Goal: Transaction & Acquisition: Purchase product/service

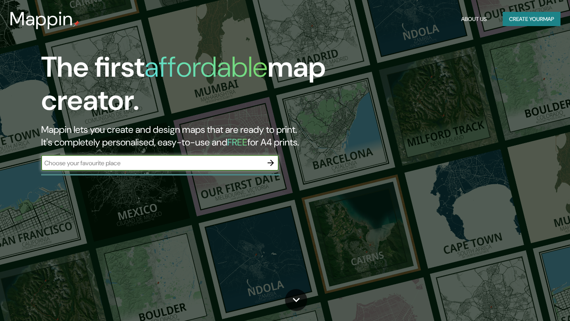
click at [142, 165] on input "text" at bounding box center [152, 163] width 222 height 9
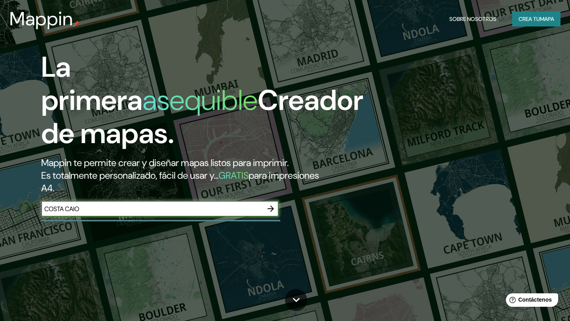
type input "COSTA CAION"
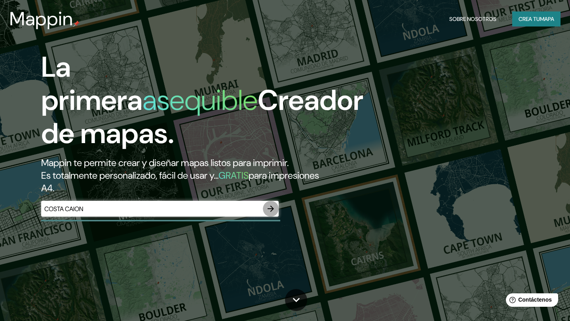
click at [271, 209] on icon "button" at bounding box center [270, 209] width 6 height 6
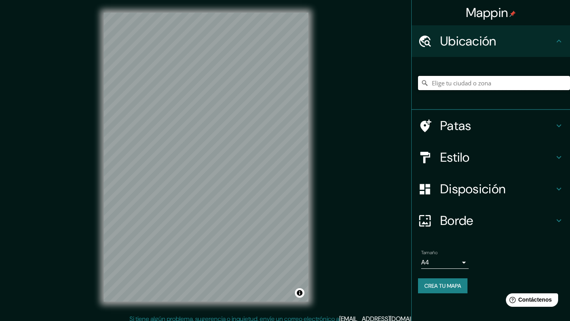
click at [468, 88] on input "Elige tu ciudad o zona" at bounding box center [494, 83] width 152 height 14
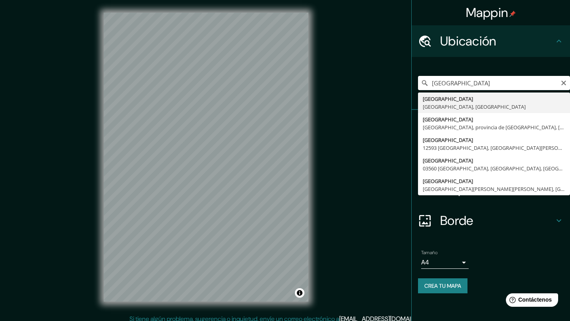
type input "[GEOGRAPHIC_DATA], provincia de [GEOGRAPHIC_DATA], [GEOGRAPHIC_DATA]"
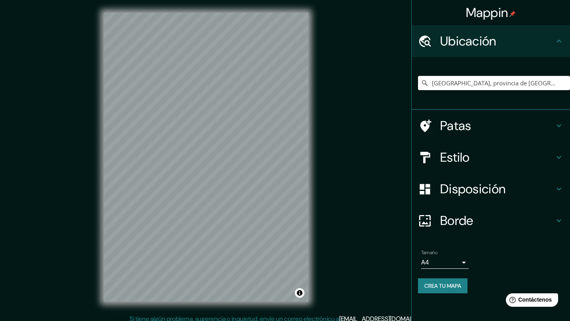
click at [471, 120] on h4 "Patas" at bounding box center [497, 126] width 114 height 16
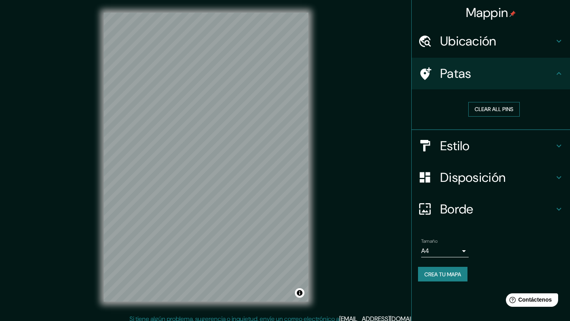
click at [485, 111] on button "Clear all pins" at bounding box center [493, 109] width 51 height 15
click at [470, 81] on font "Patas" at bounding box center [455, 73] width 31 height 17
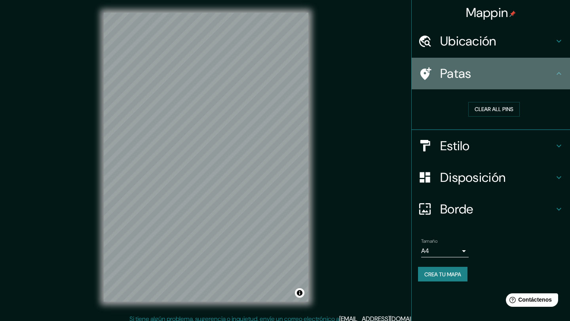
click at [556, 70] on icon at bounding box center [558, 73] width 9 height 9
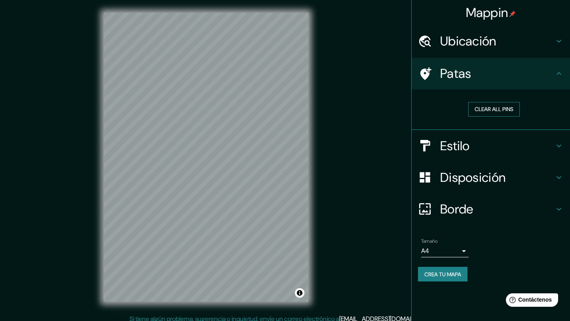
click at [483, 112] on button "Clear all pins" at bounding box center [493, 109] width 51 height 15
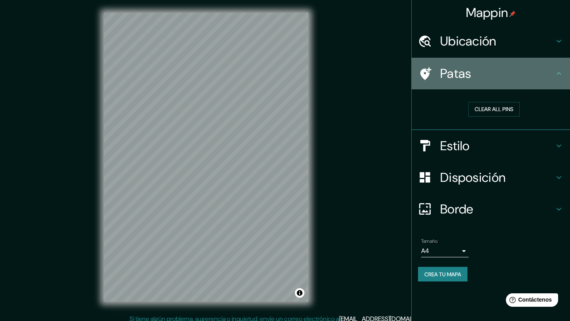
click at [448, 73] on font "Patas" at bounding box center [455, 73] width 31 height 17
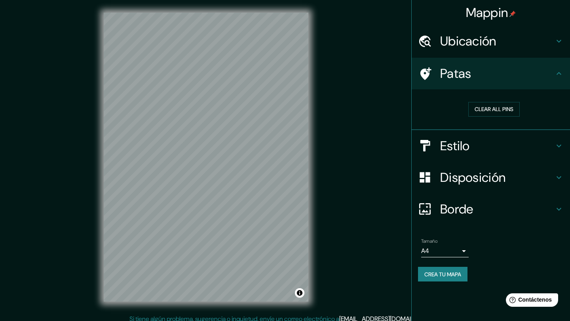
click at [422, 71] on icon at bounding box center [425, 73] width 11 height 13
click at [480, 141] on h4 "Estilo" at bounding box center [497, 146] width 114 height 16
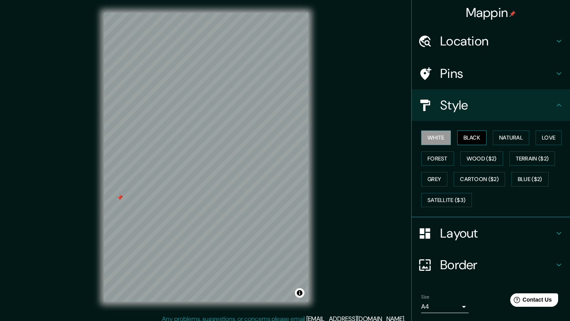
click at [470, 141] on button "Black" at bounding box center [472, 138] width 30 height 15
click at [517, 134] on button "Natural" at bounding box center [510, 138] width 36 height 15
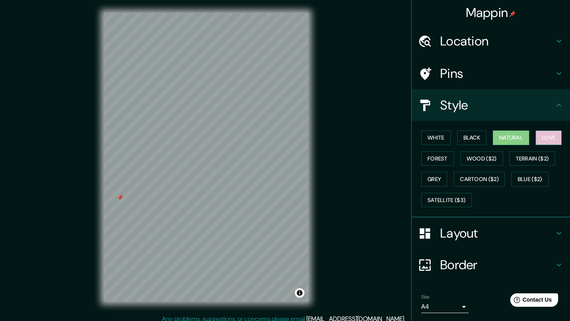
click at [554, 140] on button "Love" at bounding box center [548, 138] width 26 height 15
drag, startPoint x: 121, startPoint y: 197, endPoint x: 137, endPoint y: 198, distance: 16.6
click at [137, 198] on div at bounding box center [137, 198] width 6 height 6
click at [137, 198] on div at bounding box center [136, 198] width 6 height 6
click at [150, 195] on div at bounding box center [150, 194] width 6 height 6
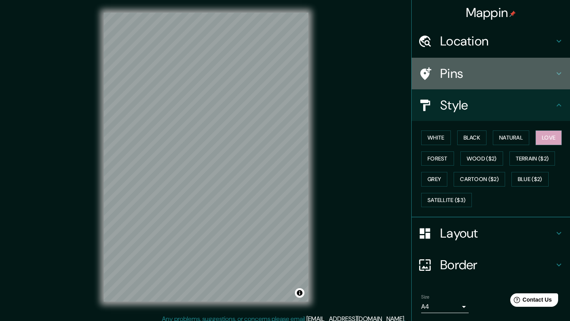
click at [441, 69] on h4 "Pins" at bounding box center [497, 74] width 114 height 16
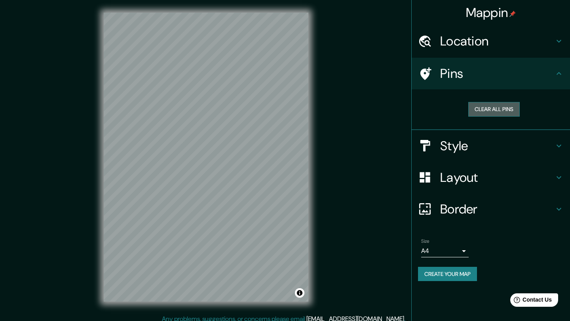
click at [486, 111] on button "Clear all pins" at bounding box center [493, 109] width 51 height 15
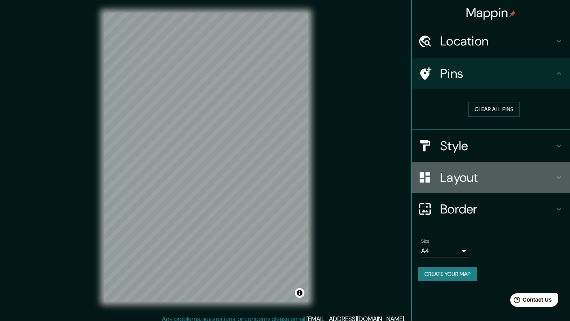
click at [468, 174] on h4 "Layout" at bounding box center [497, 178] width 114 height 16
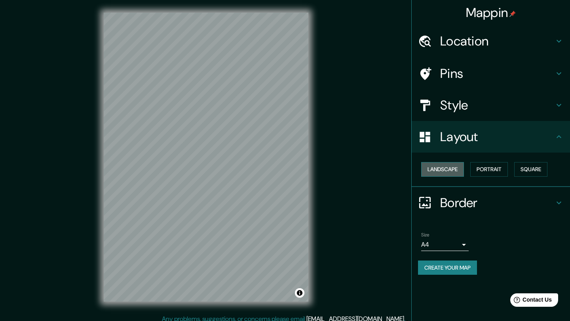
click at [450, 168] on button "Landscape" at bounding box center [442, 169] width 43 height 15
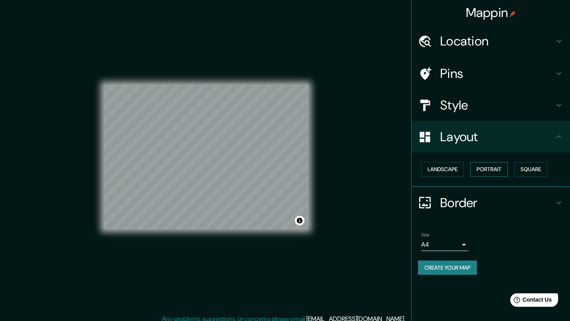
click at [507, 164] on button "Portrait" at bounding box center [489, 169] width 38 height 15
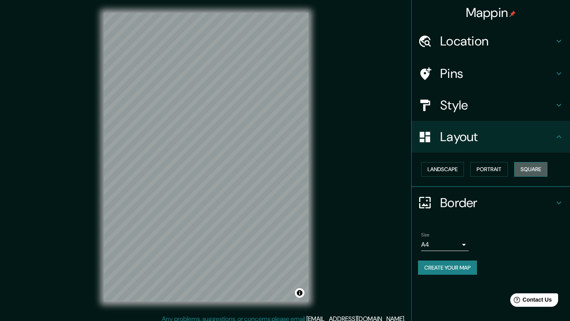
click at [530, 168] on button "Square" at bounding box center [530, 169] width 33 height 15
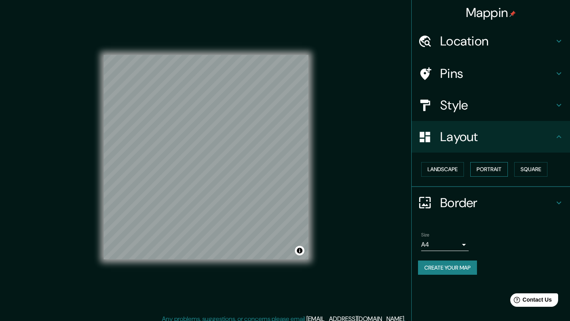
click at [486, 174] on button "Portrait" at bounding box center [489, 169] width 38 height 15
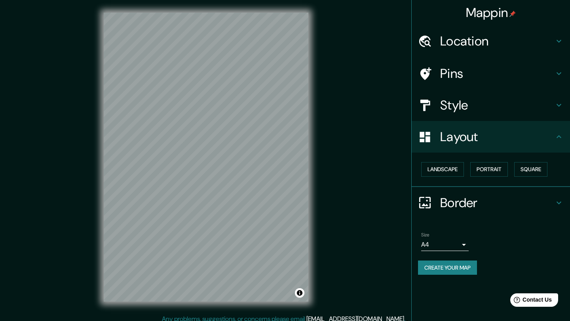
click at [460, 248] on body "Mappin Location [GEOGRAPHIC_DATA], provincia de [GEOGRAPHIC_DATA], [GEOGRAPHIC_…" at bounding box center [285, 160] width 570 height 321
click at [469, 236] on div at bounding box center [285, 160] width 570 height 321
click at [341, 222] on div "Mappin Location [GEOGRAPHIC_DATA], provincia de [GEOGRAPHIC_DATA], [GEOGRAPHIC_…" at bounding box center [285, 163] width 570 height 327
click at [462, 271] on button "Create your map" at bounding box center [447, 268] width 59 height 15
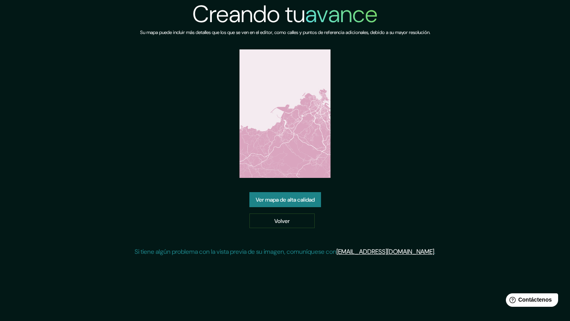
click at [295, 199] on font "Ver mapa de alta calidad" at bounding box center [285, 199] width 59 height 7
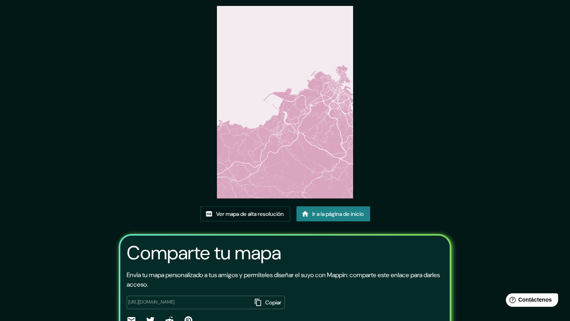
scroll to position [25, 0]
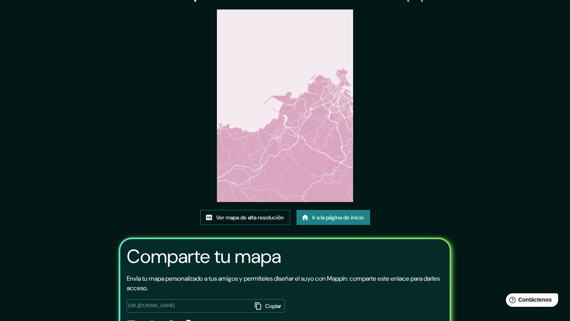
click at [277, 218] on font "Ver mapa de alta resolución" at bounding box center [250, 217] width 68 height 7
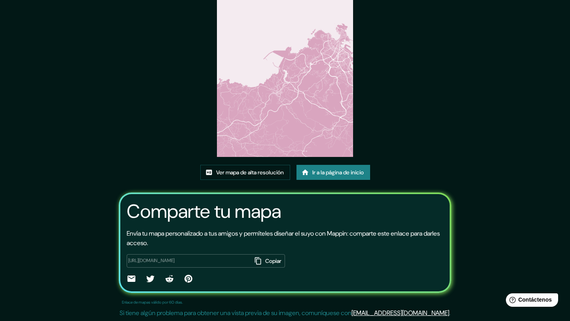
scroll to position [0, 0]
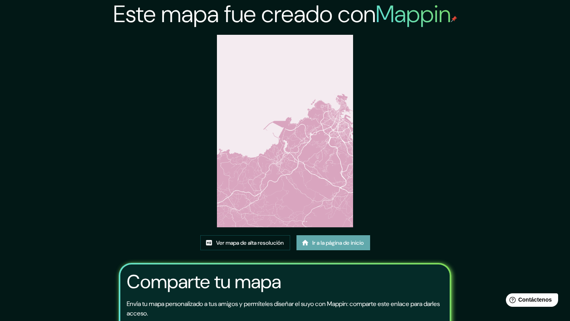
click at [312, 244] on font "Ir a la página de inicio" at bounding box center [337, 242] width 51 height 7
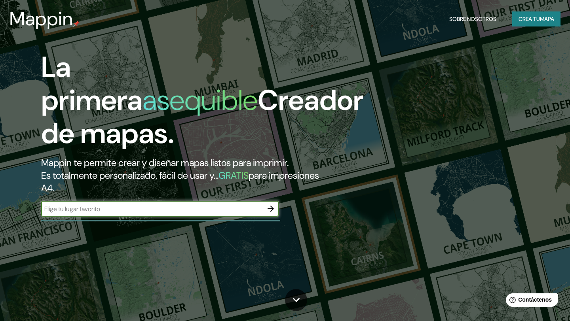
click at [169, 210] on input "text" at bounding box center [152, 209] width 222 height 9
type input "COSTA CAION"
click at [261, 206] on input "COSTA CAION" at bounding box center [152, 209] width 222 height 9
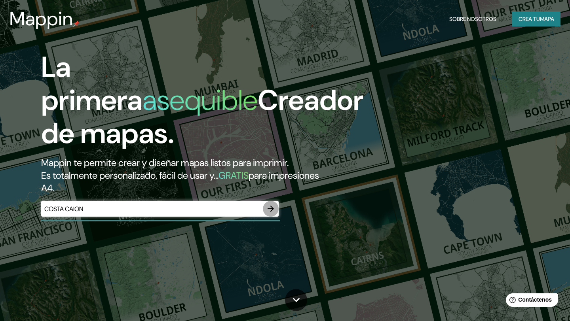
click at [270, 206] on icon "button" at bounding box center [270, 208] width 9 height 9
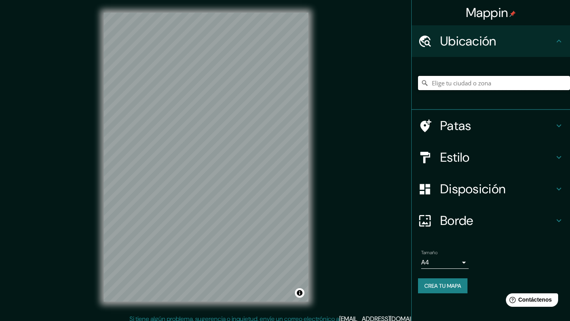
click at [445, 83] on input "Elige tu ciudad o zona" at bounding box center [494, 83] width 152 height 14
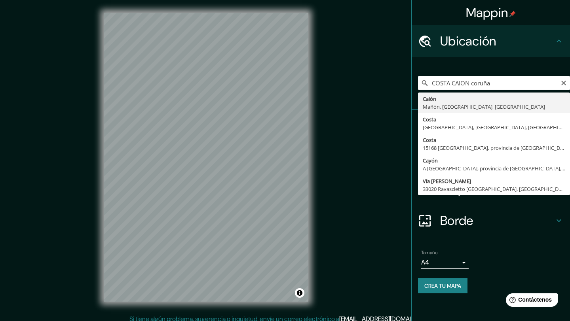
type input "Caión, Mañón, provincia de La Coruña, España"
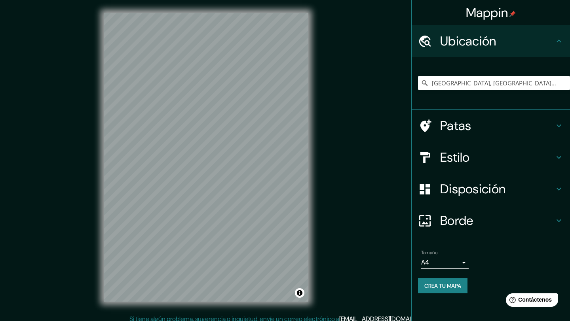
click at [0, 61] on div "Mappin Ubicación Caión, Mañón, provincia de La Coruña, España Patas Estilo Disp…" at bounding box center [285, 163] width 570 height 327
click at [197, 62] on div at bounding box center [197, 61] width 6 height 6
click at [474, 81] on input "Caión, Mañón, provincia de La Coruña, España" at bounding box center [494, 83] width 152 height 14
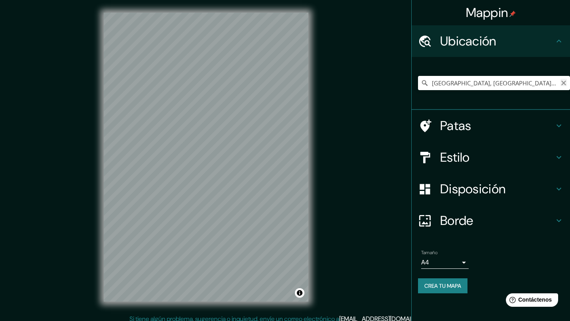
click at [563, 84] on icon "Claro" at bounding box center [563, 83] width 6 height 6
paste input "Lugar, Campo Costa, 1, 15145 A Laracha, A Coruña"
type input "Lugar Campo Costa 1, 15145 A Laracha, provincia de La Coruña, España"
click at [293, 25] on div at bounding box center [294, 24] width 6 height 6
click at [494, 156] on h4 "Estilo" at bounding box center [497, 158] width 114 height 16
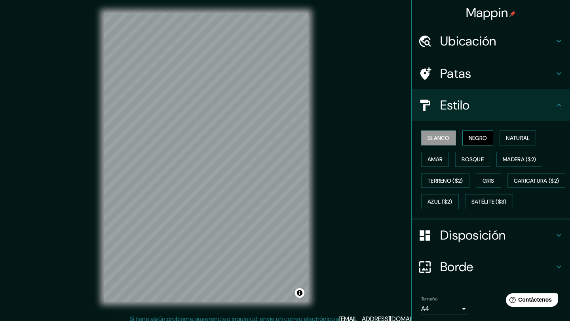
click at [477, 139] on font "Negro" at bounding box center [477, 137] width 19 height 7
click at [524, 137] on font "Natural" at bounding box center [518, 137] width 24 height 7
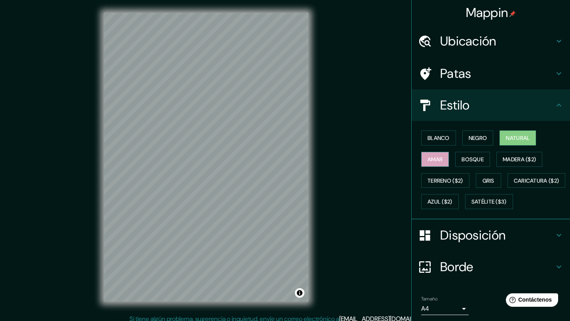
click at [439, 161] on font "Amar" at bounding box center [434, 159] width 15 height 7
click at [479, 153] on button "Bosque" at bounding box center [472, 159] width 35 height 15
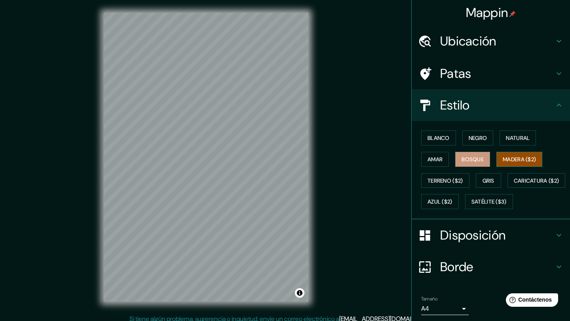
click at [506, 161] on font "Madera ($2)" at bounding box center [518, 159] width 33 height 7
click at [483, 185] on button "Gris" at bounding box center [487, 180] width 25 height 15
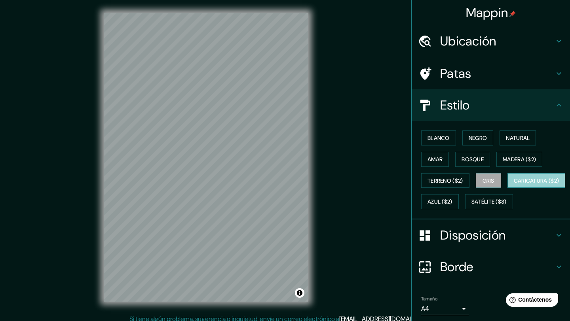
click at [513, 184] on font "Caricatura ($2)" at bounding box center [535, 180] width 45 height 7
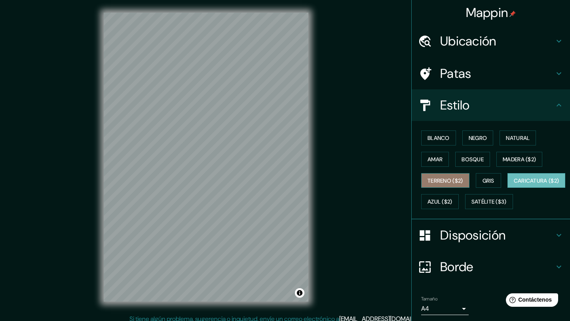
click at [451, 179] on font "Terreno ($2)" at bounding box center [445, 180] width 36 height 7
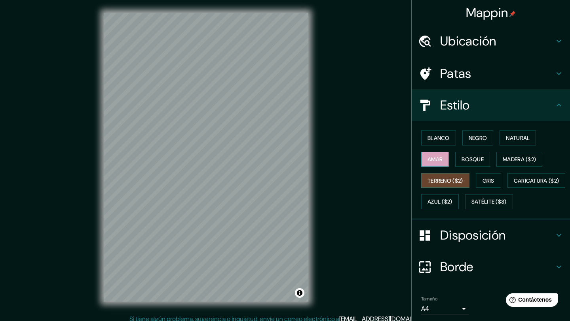
click at [437, 159] on font "Amar" at bounding box center [434, 159] width 15 height 7
click at [471, 206] on font "Satélite ($3)" at bounding box center [488, 202] width 35 height 7
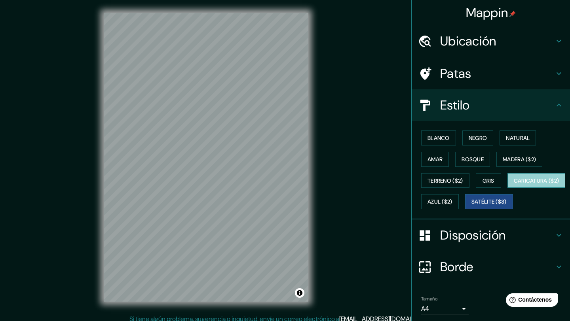
click at [513, 184] on font "Caricatura ($2)" at bounding box center [535, 180] width 45 height 7
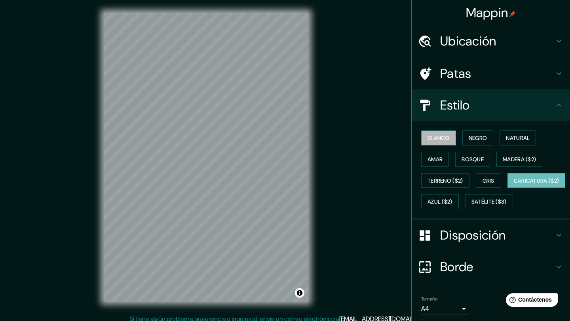
click at [442, 140] on font "Blanco" at bounding box center [438, 137] width 22 height 7
click at [482, 139] on font "Negro" at bounding box center [477, 137] width 19 height 7
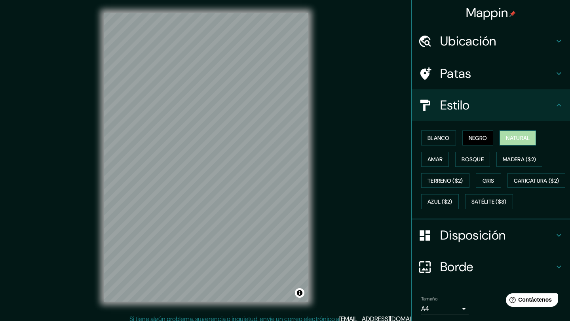
click at [519, 140] on font "Natural" at bounding box center [518, 137] width 24 height 7
click at [434, 164] on button "Amar" at bounding box center [435, 159] width 28 height 15
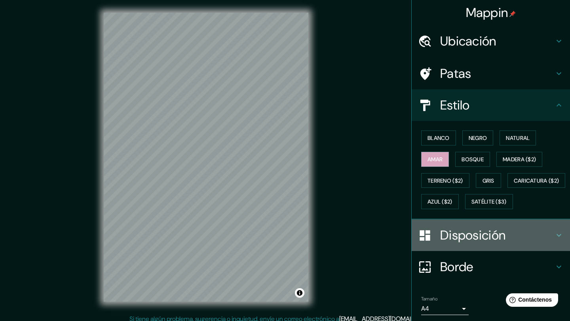
click at [448, 244] on font "Disposición" at bounding box center [472, 235] width 65 height 17
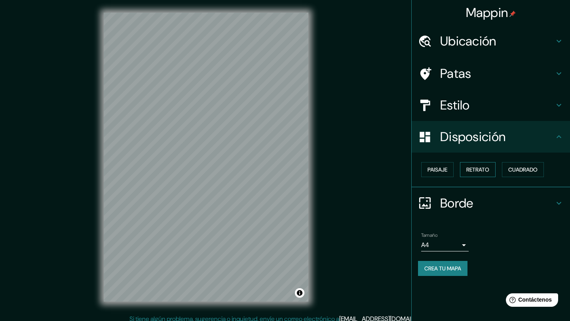
click at [479, 166] on font "Retrato" at bounding box center [477, 169] width 23 height 7
click at [521, 170] on font "Cuadrado" at bounding box center [522, 169] width 29 height 7
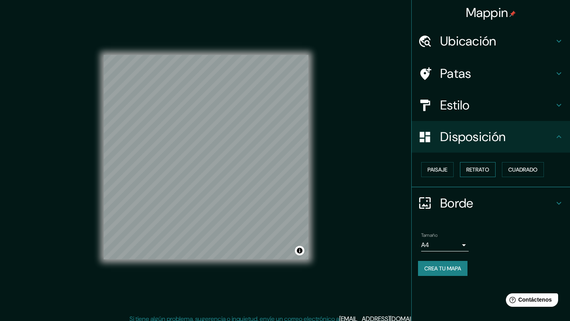
click at [474, 174] on font "Retrato" at bounding box center [477, 170] width 23 height 10
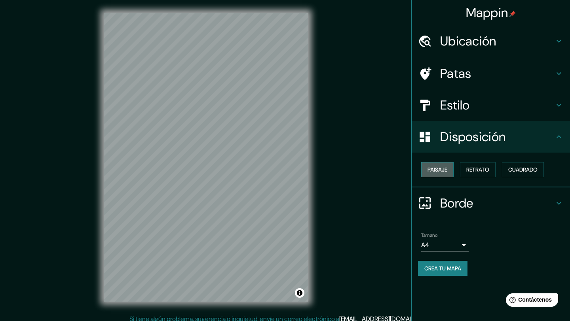
click at [437, 171] on font "Paisaje" at bounding box center [437, 169] width 20 height 7
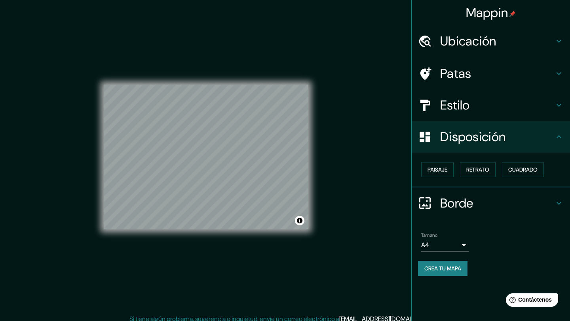
click at [388, 207] on div "Mappin Ubicación Lugar Campo Costa 1, 15145 A Laracha, provincia de La Coruña, …" at bounding box center [285, 163] width 570 height 327
click at [446, 247] on body "Mappin Ubicación Lugar Campo Costa 1, 15145 A Laracha, provincia de La Coruña, …" at bounding box center [285, 160] width 570 height 321
click at [446, 247] on div at bounding box center [285, 160] width 570 height 321
click at [504, 202] on h4 "Borde" at bounding box center [497, 203] width 114 height 16
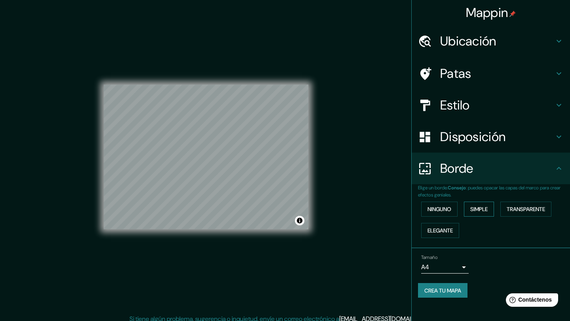
click at [492, 213] on button "Simple" at bounding box center [479, 209] width 30 height 15
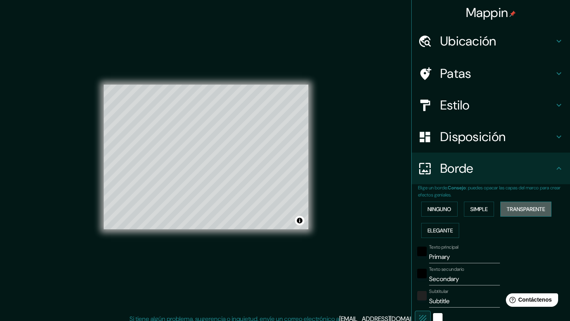
click at [525, 210] on font "Transparente" at bounding box center [525, 209] width 38 height 7
click at [437, 212] on font "Ninguno" at bounding box center [439, 209] width 24 height 7
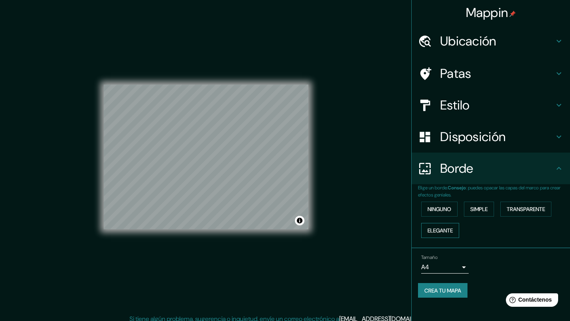
click at [445, 235] on font "Elegante" at bounding box center [439, 230] width 25 height 10
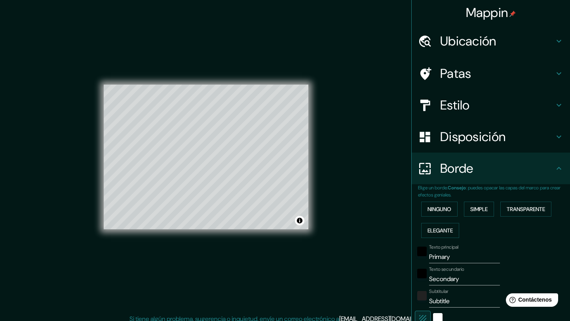
click at [449, 256] on input "Primary" at bounding box center [464, 257] width 71 height 13
type input "CO"
type input "207"
type input "41"
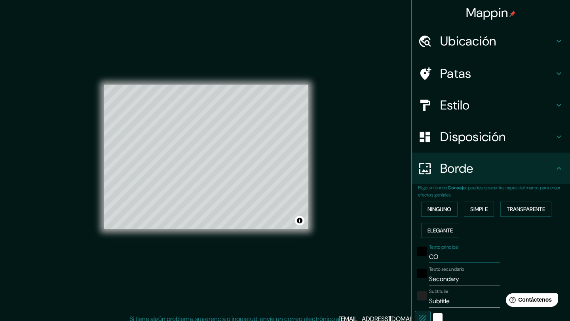
type input "41"
type input "21"
type input "COS"
type input "207"
type input "41"
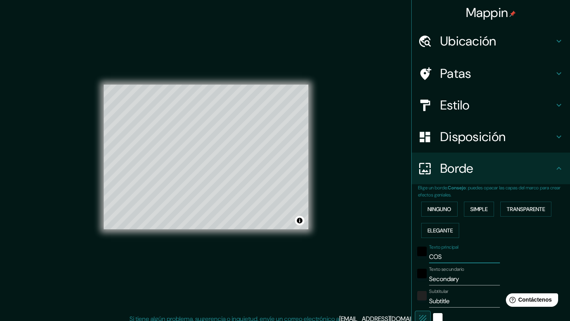
type input "41"
type input "21"
type input "COST"
type input "207"
type input "41"
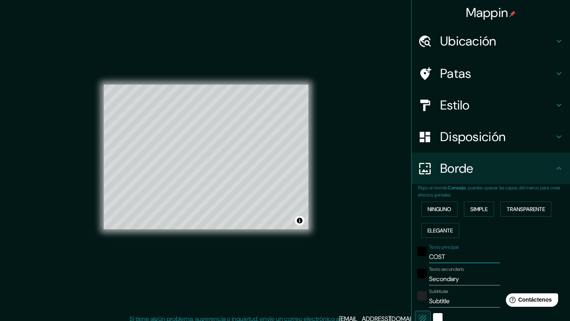
type input "41"
type input "21"
type input "COSTA"
type input "207"
type input "41"
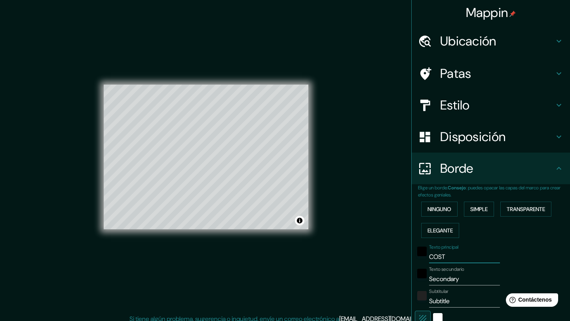
type input "41"
type input "21"
type input "COSTA"
type input "207"
type input "41"
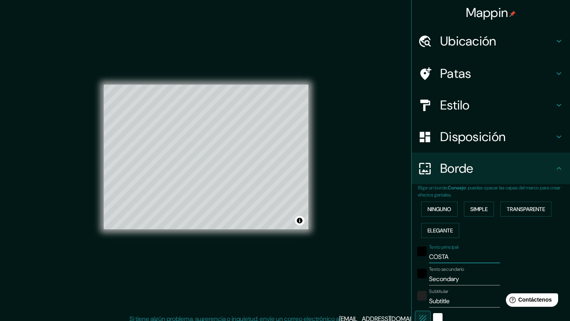
type input "41"
type input "21"
type input "COSTA C"
type input "207"
type input "41"
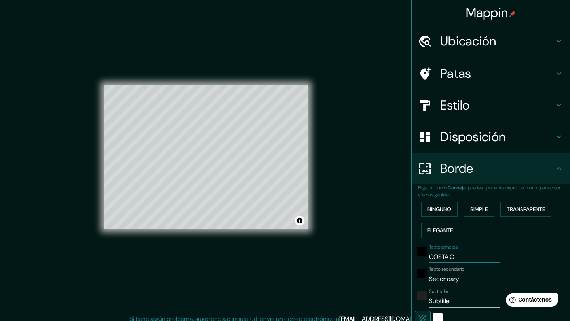
type input "41"
type input "21"
type input "COSTA CAI"
type input "207"
type input "41"
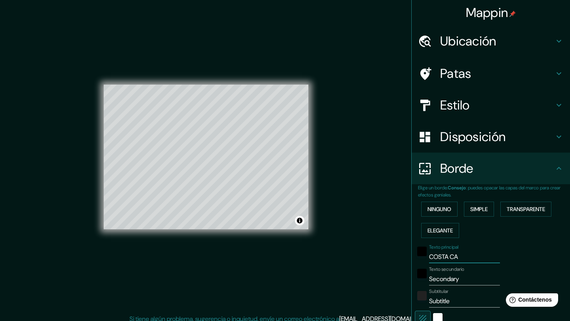
type input "41"
type input "21"
type input "COSTA CAIO"
type input "207"
type input "41"
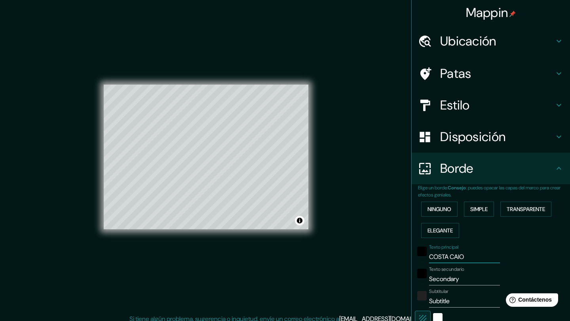
type input "41"
type input "21"
type input "COSTA CAION"
type input "207"
type input "41"
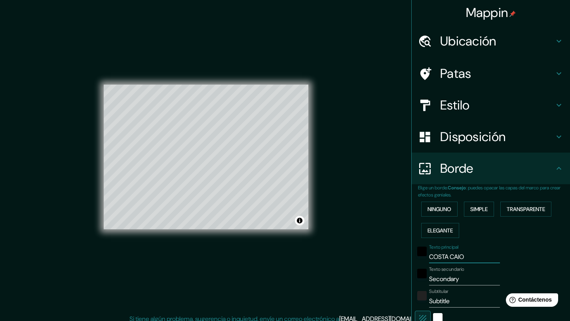
type input "41"
type input "21"
type input "COSTA CAION"
click at [456, 280] on input "Secondary" at bounding box center [464, 279] width 71 height 13
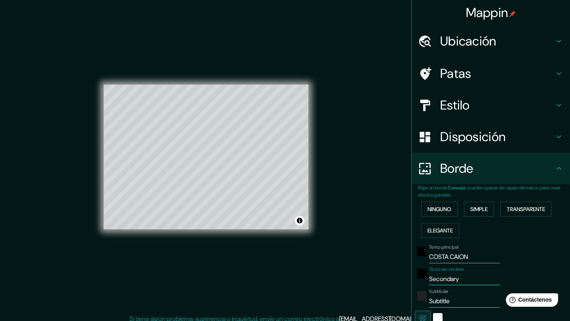
type input "N"
type input "207"
type input "41"
type input "21"
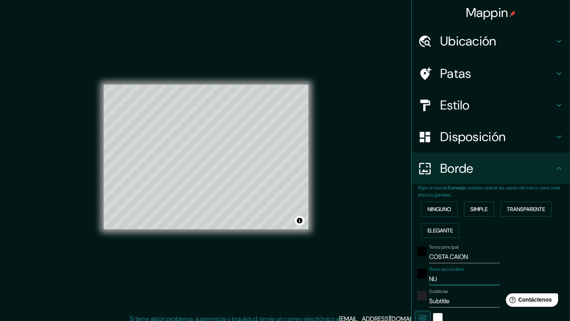
type input "NUE"
type input "207"
type input "41"
type input "21"
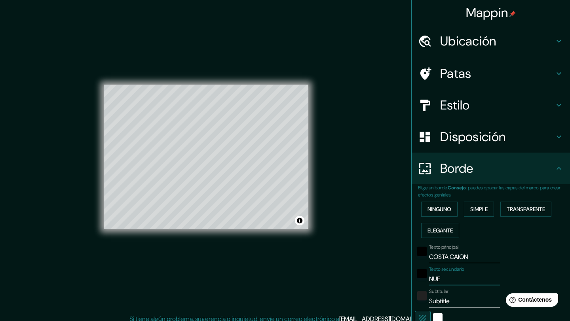
type input "NUES"
type input "207"
type input "41"
type input "21"
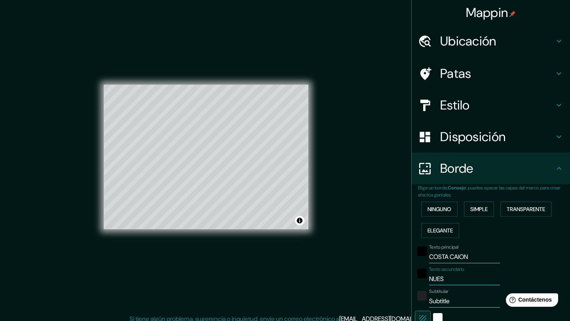
type input "NUEST"
type input "207"
type input "41"
type input "21"
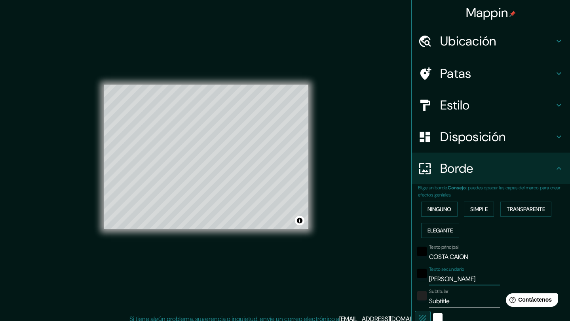
type input "NUESTR"
type input "207"
type input "41"
type input "21"
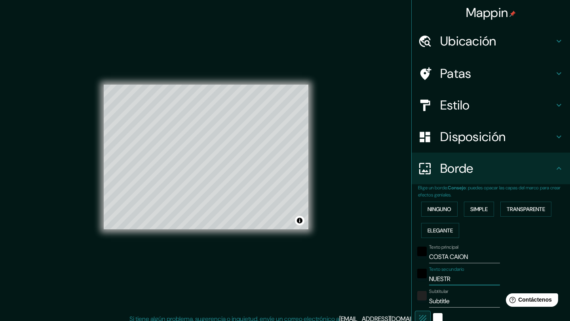
type input "NUESTRA"
type input "207"
type input "41"
type input "21"
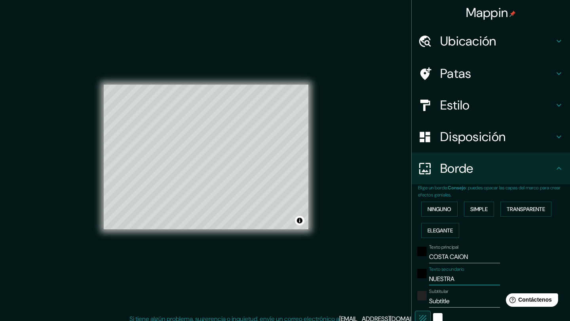
type input "NUESTRA"
type input "207"
type input "41"
type input "21"
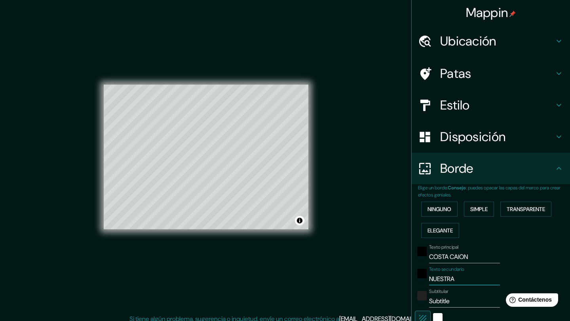
type input "NUESTRA B"
type input "207"
type input "41"
type input "21"
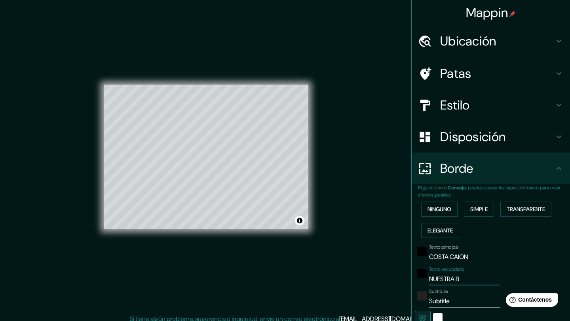
type input "NUESTRA BO"
type input "207"
type input "41"
type input "21"
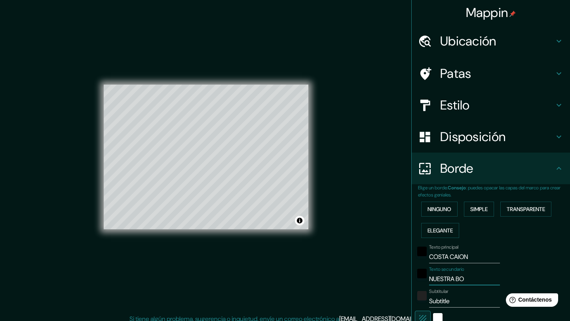
type input "NUESTRA BOD"
type input "207"
type input "41"
type input "21"
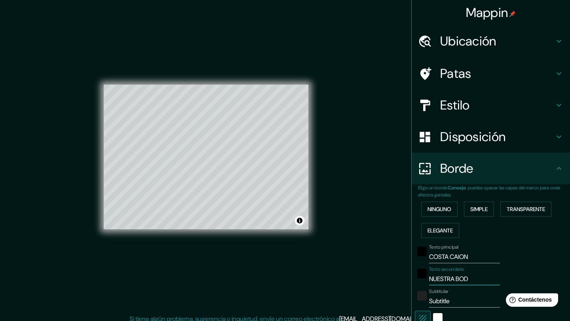
type input "NUESTRA BODA"
type input "207"
type input "41"
type input "21"
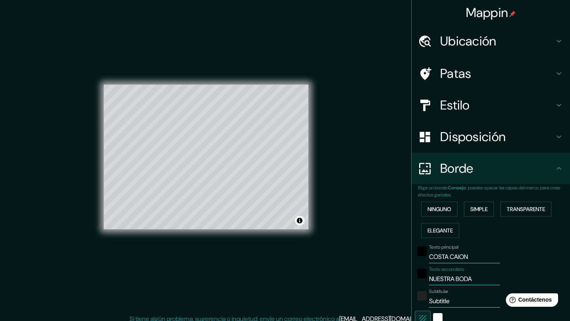
click at [458, 276] on input "NUESTRA BODA" at bounding box center [464, 279] width 71 height 13
type input "207"
type input "41"
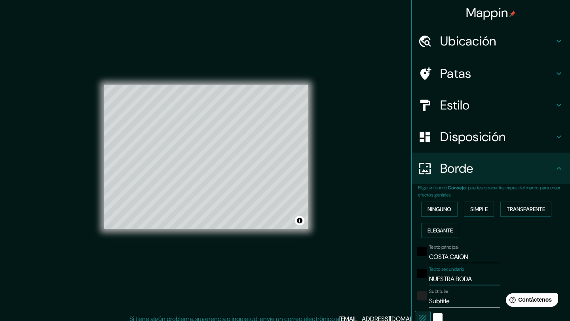
type input "41"
type input "21"
click at [448, 297] on input "Subtitle" at bounding box center [464, 301] width 71 height 13
type input "207"
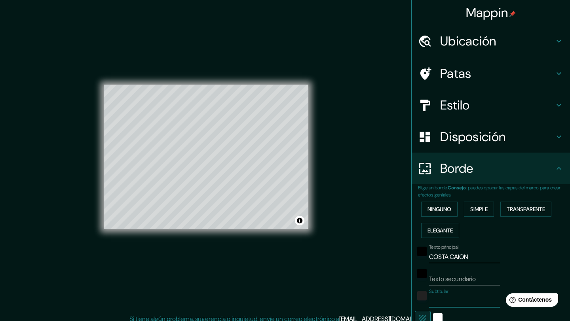
type input "41"
type input "21"
click at [516, 258] on div "Texto principal COSTA CAION" at bounding box center [480, 253] width 130 height 19
click at [454, 258] on input "COSTA CAION" at bounding box center [464, 257] width 71 height 13
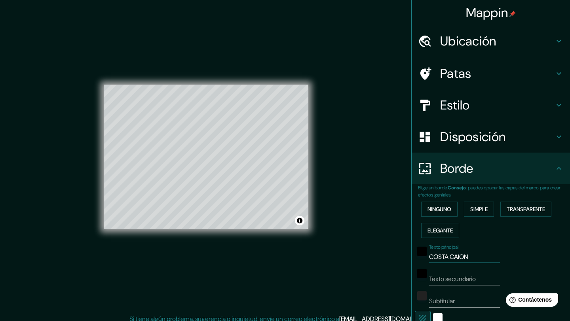
click at [454, 258] on input "COSTA CAION" at bounding box center [464, 257] width 71 height 13
type input "COSTA CAION"
type input "207"
type input "41"
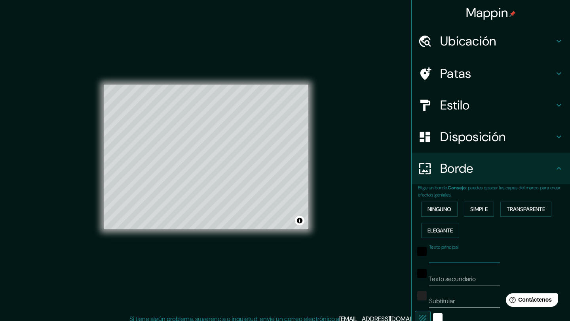
type input "41"
type input "21"
type input "COSTA CAION"
click at [538, 212] on font "Transparente" at bounding box center [525, 209] width 38 height 7
click at [450, 254] on input "Primary" at bounding box center [464, 257] width 71 height 13
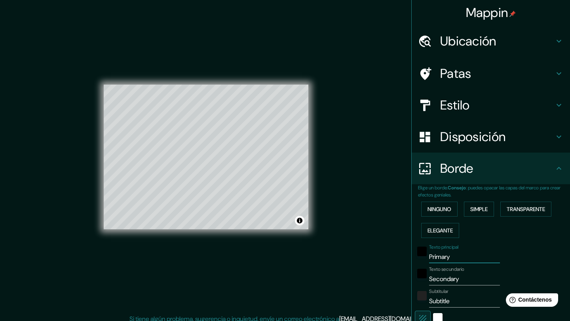
click at [450, 254] on input "Primary" at bounding box center [464, 257] width 71 height 13
type input "248"
type input "41"
click at [452, 273] on input "Secondary" at bounding box center [464, 279] width 71 height 13
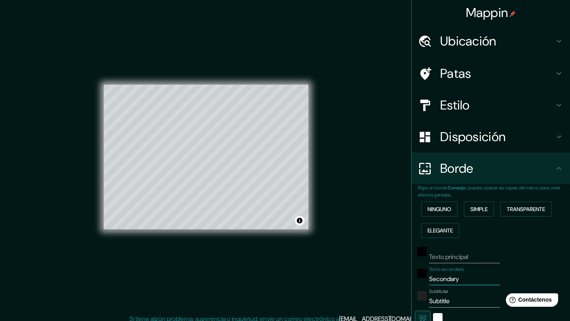
type input "C"
type input "248"
type input "41"
type input "CO"
type input "248"
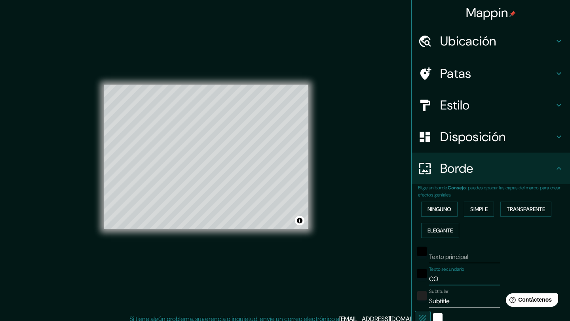
type input "41"
type input "COs"
type input "248"
type input "41"
type input "COst"
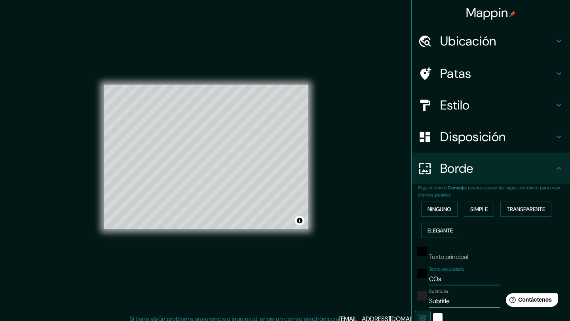
type input "248"
type input "41"
type input "COsta"
type input "248"
type input "41"
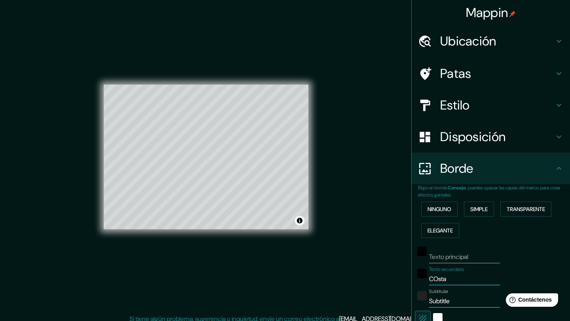
type input "COsta"
type input "248"
type input "41"
type input "COsta c"
type input "248"
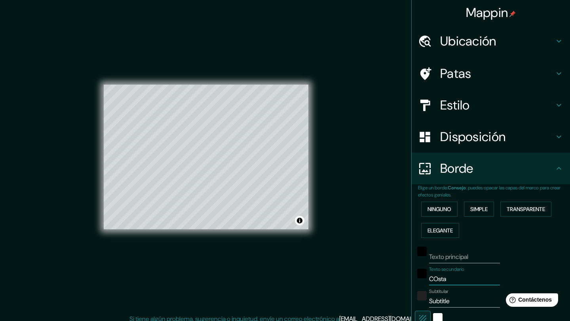
type input "41"
type input "COsta ca"
type input "248"
type input "41"
type input "COsta caio"
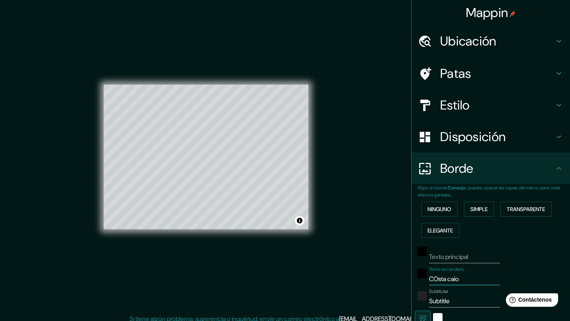
type input "248"
type input "41"
type input "COsta caion"
type input "248"
type input "41"
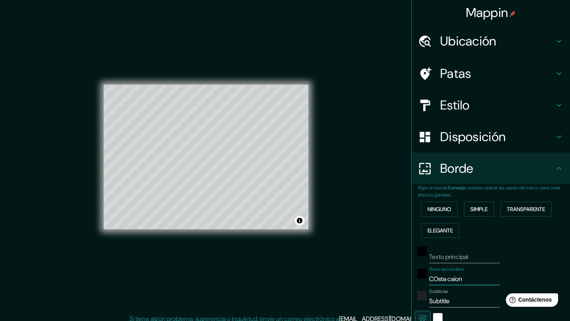
type input "COsta caion"
click at [443, 303] on input "Subtitle" at bounding box center [464, 301] width 71 height 13
type input "248"
type input "41"
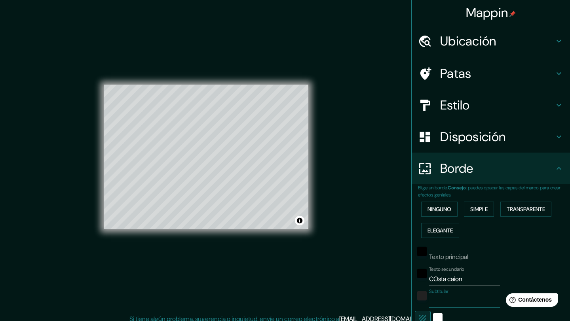
click at [491, 229] on div "Ninguno Simple Transparente Elegante" at bounding box center [494, 220] width 152 height 43
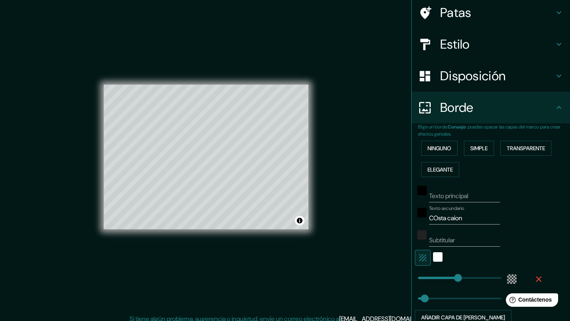
scroll to position [79, 0]
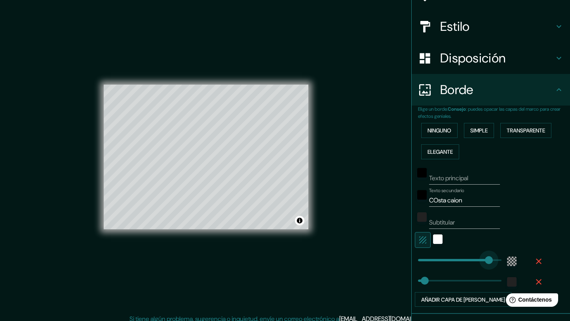
type input "517"
drag, startPoint x: 459, startPoint y: 259, endPoint x: 560, endPoint y: 246, distance: 101.7
type input "41"
type input "0"
drag, startPoint x: 499, startPoint y: 260, endPoint x: 404, endPoint y: 262, distance: 95.0
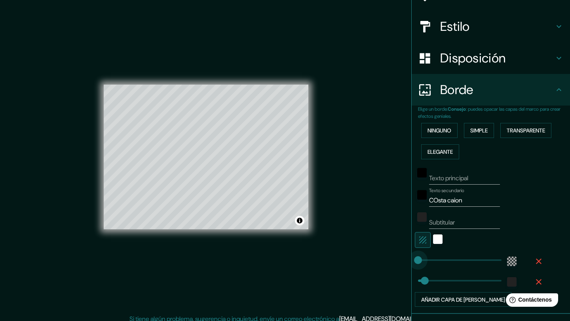
type input "41"
type input "128"
drag, startPoint x: 420, startPoint y: 260, endPoint x: 438, endPoint y: 260, distance: 18.6
click at [436, 243] on div "blanco" at bounding box center [437, 239] width 9 height 9
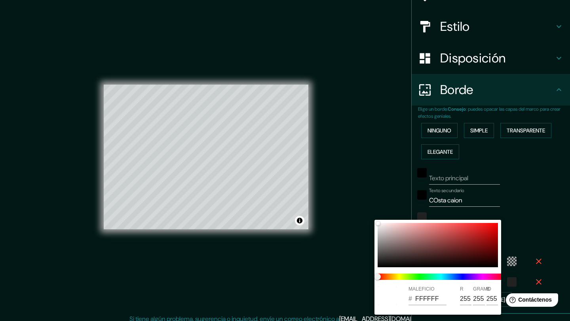
drag, startPoint x: 375, startPoint y: 221, endPoint x: 380, endPoint y: 260, distance: 39.4
click at [379, 260] on div "MALEFICIO # FFFFFF R 255 GRAMO 255 B 255" at bounding box center [437, 267] width 127 height 95
type input "41"
type input "292929"
type input "41"
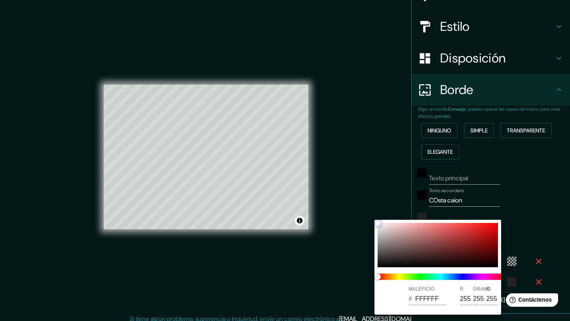
type input "41"
type input "333131"
type input "51"
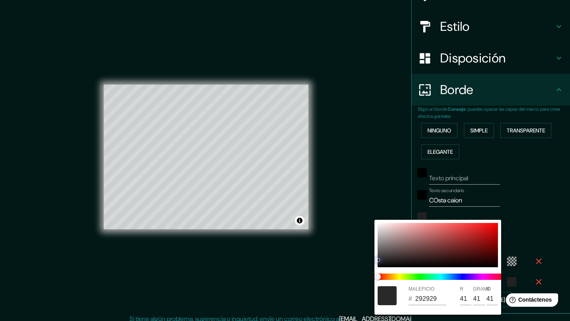
type input "49"
type input "41"
type input "393838"
type input "57"
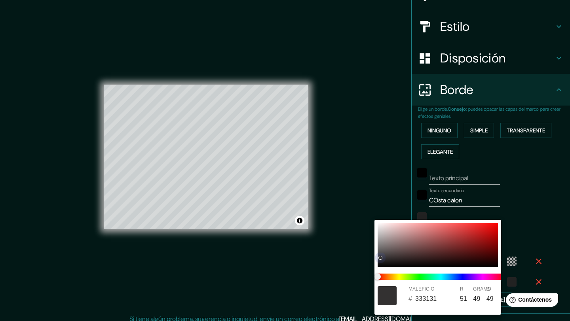
type input "56"
drag, startPoint x: 380, startPoint y: 260, endPoint x: 382, endPoint y: 170, distance: 89.4
click at [382, 170] on div "MALEFICIO # 393838 R 57 GRAMO 56 B 56" at bounding box center [285, 160] width 570 height 321
type input "41"
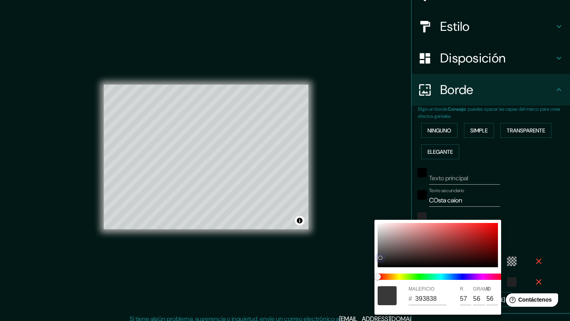
type input "5A5757"
type input "90"
type input "87"
drag, startPoint x: 381, startPoint y: 258, endPoint x: 379, endPoint y: 231, distance: 26.5
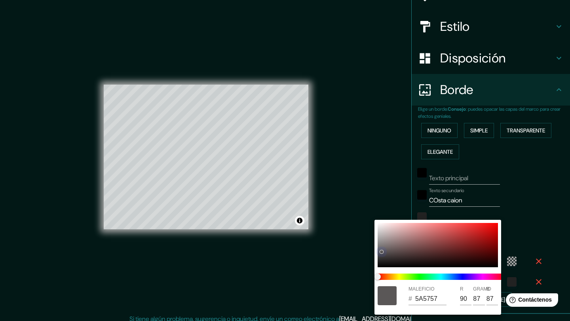
click at [378, 214] on div "MALEFICIO # 5A5757 R 90 GRAMO 87 B 87" at bounding box center [285, 160] width 570 height 321
click at [383, 250] on div at bounding box center [437, 245] width 120 height 44
type input "41"
type input "656161"
type input "101"
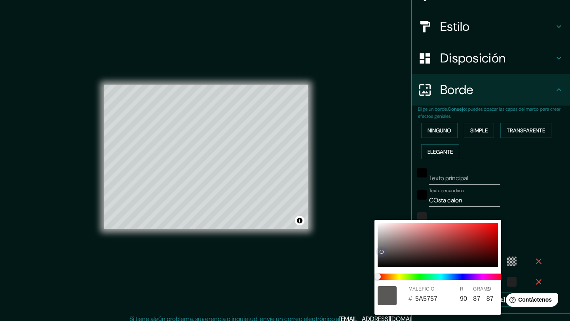
type input "97"
type input "41"
type input "E8DDDD"
type input "232"
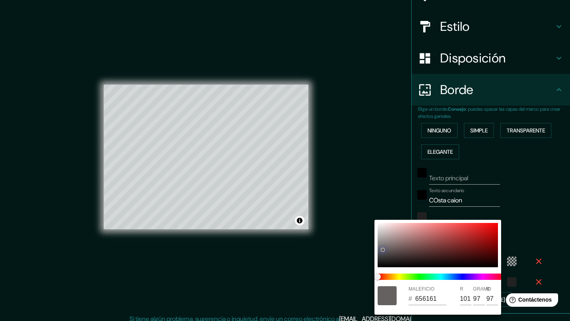
type input "221"
drag, startPoint x: 383, startPoint y: 249, endPoint x: 351, endPoint y: 206, distance: 53.1
click at [351, 206] on div "MALEFICIO # E8DDDD R 232 GRAMO 221 B 221" at bounding box center [285, 160] width 570 height 321
click at [565, 220] on div at bounding box center [285, 160] width 570 height 321
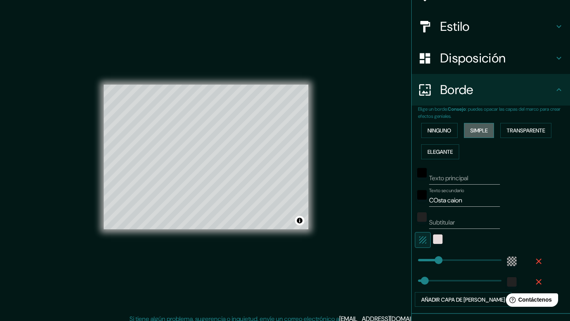
click at [479, 134] on font "Simple" at bounding box center [478, 130] width 17 height 10
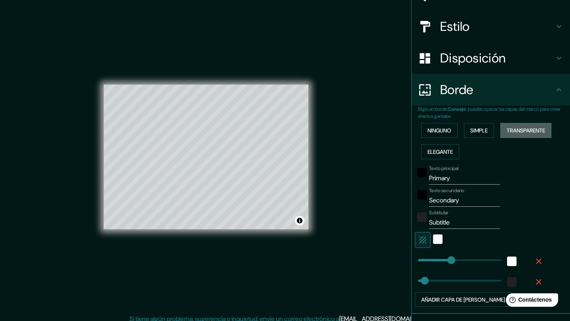
click at [506, 133] on button "Transparente" at bounding box center [525, 130] width 51 height 15
click at [447, 129] on font "Ninguno" at bounding box center [439, 130] width 24 height 7
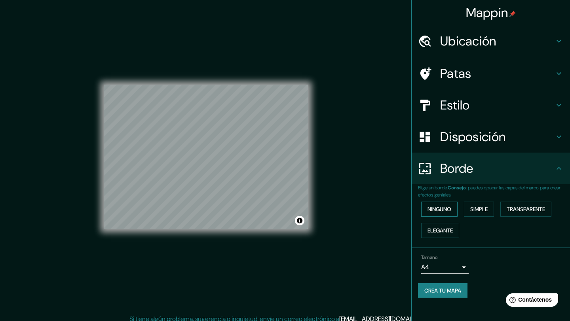
scroll to position [0, 0]
click at [444, 292] on font "Crea tu mapa" at bounding box center [442, 290] width 37 height 7
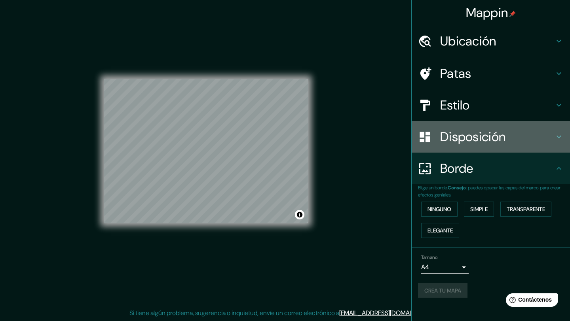
click at [487, 142] on font "Disposición" at bounding box center [472, 137] width 65 height 17
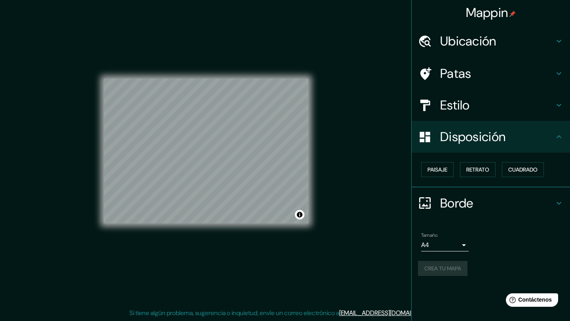
click at [484, 114] on div "Estilo" at bounding box center [490, 105] width 158 height 32
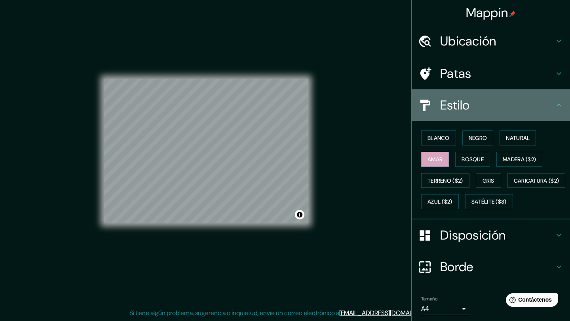
click at [484, 114] on div "Estilo" at bounding box center [490, 105] width 158 height 32
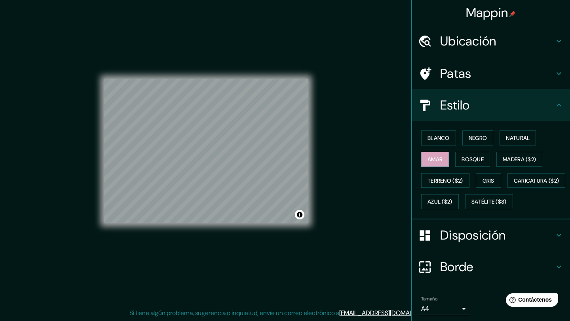
click at [479, 45] on font "Ubicación" at bounding box center [468, 41] width 56 height 17
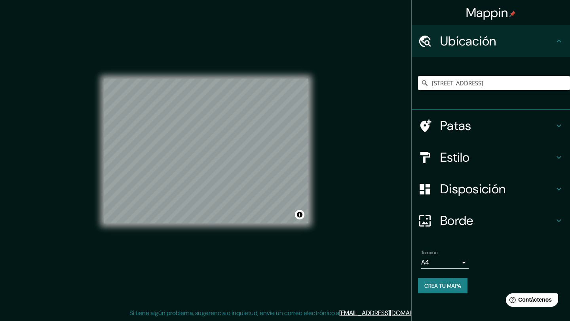
click at [479, 45] on font "Ubicación" at bounding box center [468, 41] width 56 height 17
click at [449, 288] on font "Crea tu mapa" at bounding box center [442, 285] width 37 height 7
click at [299, 214] on button "Activar o desactivar atribución" at bounding box center [299, 214] width 9 height 9
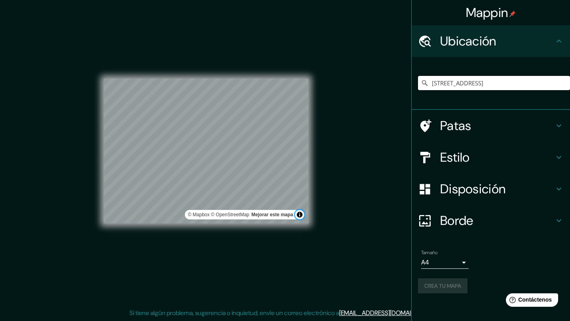
click at [299, 214] on button "Activar o desactivar atribución" at bounding box center [299, 214] width 9 height 9
click at [436, 288] on div "Crea tu mapa" at bounding box center [491, 285] width 146 height 15
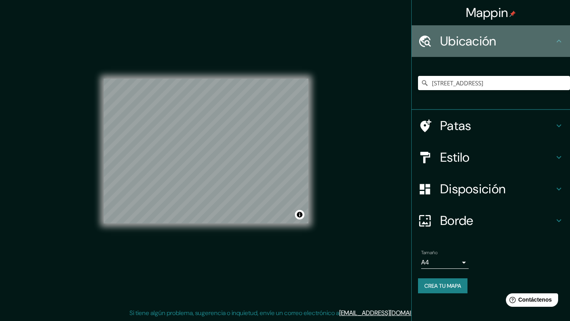
click at [489, 42] on font "Ubicación" at bounding box center [468, 41] width 56 height 17
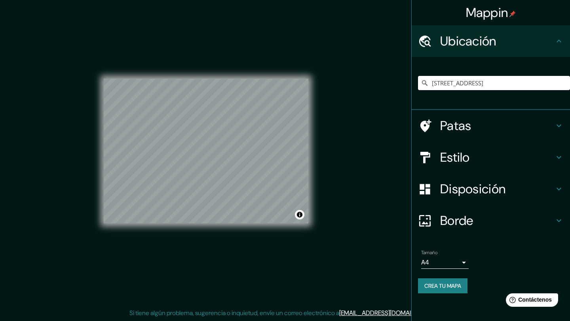
click at [560, 38] on icon at bounding box center [558, 40] width 9 height 9
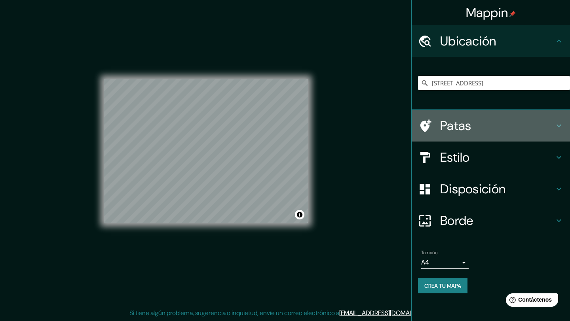
click at [559, 121] on icon at bounding box center [558, 125] width 9 height 9
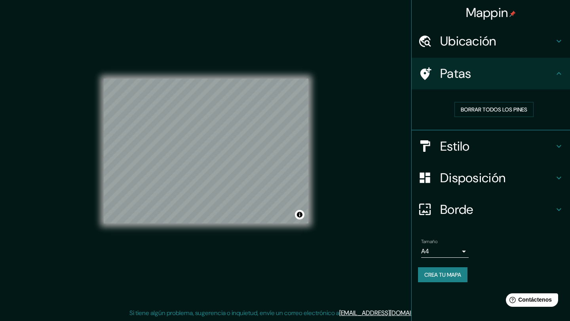
click at [562, 143] on icon at bounding box center [558, 146] width 9 height 9
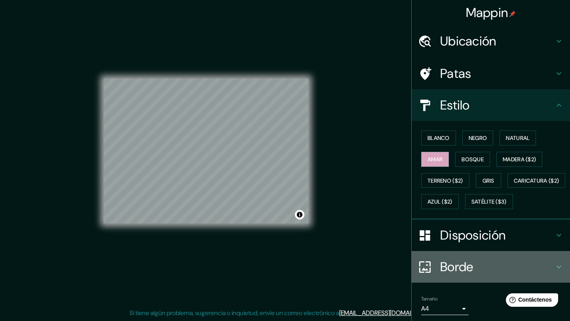
click at [555, 272] on icon at bounding box center [558, 266] width 9 height 9
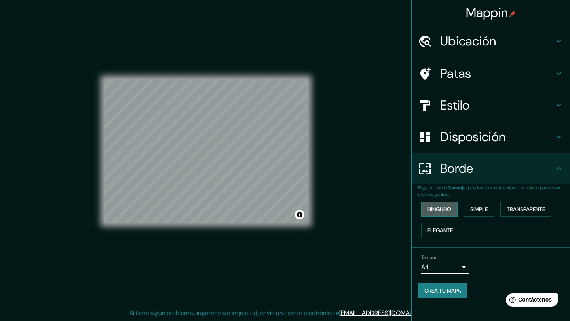
click at [439, 212] on font "Ninguno" at bounding box center [439, 209] width 24 height 7
click at [451, 290] on font "Crea tu mapa" at bounding box center [442, 290] width 37 height 7
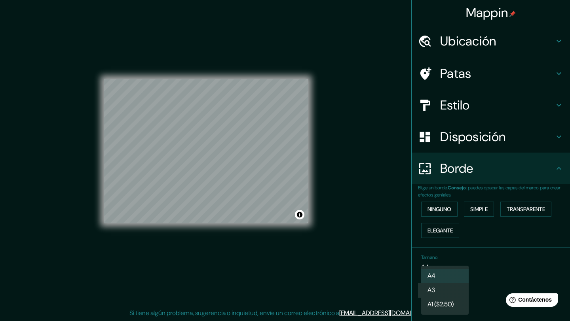
click at [464, 269] on body "Mappin Ubicación Lugar Campo Costa 1, 15145 A Laracha, provincia de La Coruña, …" at bounding box center [285, 154] width 570 height 321
click at [449, 289] on li "A3" at bounding box center [444, 291] width 47 height 15
click at [448, 295] on div "Crea tu mapa" at bounding box center [491, 290] width 146 height 15
click at [435, 292] on div "Crea tu mapa" at bounding box center [491, 290] width 146 height 15
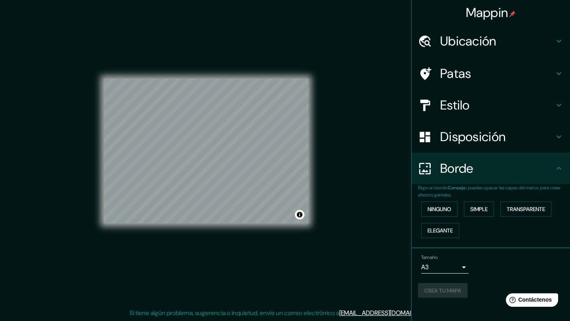
click at [456, 267] on body "Mappin Ubicación Lugar Campo Costa 1, 15145 A Laracha, provincia de La Coruña, …" at bounding box center [285, 154] width 570 height 321
click at [444, 278] on li "A4" at bounding box center [444, 276] width 47 height 15
type input "single"
click at [447, 289] on font "Crea tu mapa" at bounding box center [442, 290] width 37 height 7
click at [448, 289] on font "Crea tu mapa" at bounding box center [442, 290] width 37 height 7
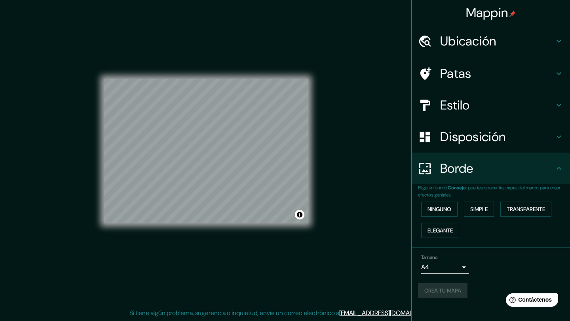
click at [438, 292] on div "Crea tu mapa" at bounding box center [491, 290] width 146 height 15
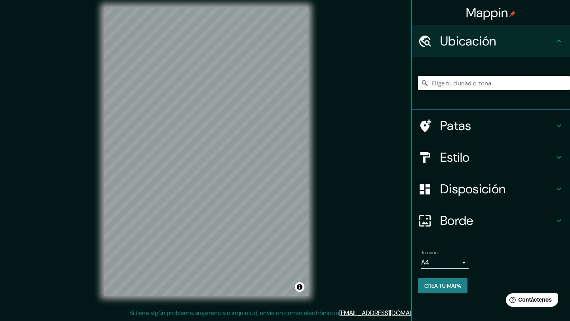
click at [464, 84] on input "Elige tu ciudad o zona" at bounding box center [494, 83] width 152 height 14
paste input "[STREET_ADDRESS]"
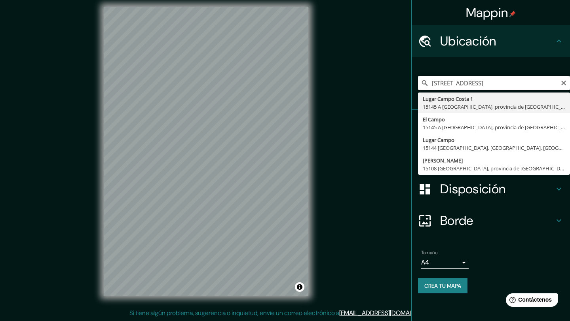
click at [464, 84] on input "[STREET_ADDRESS]" at bounding box center [494, 83] width 152 height 14
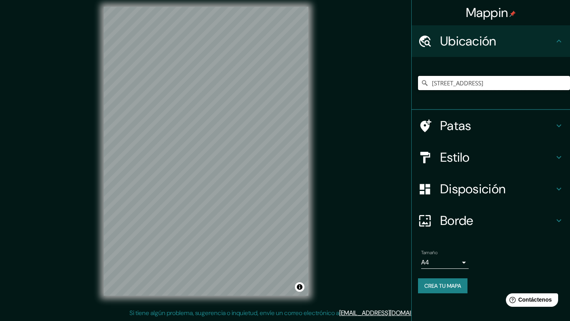
scroll to position [0, 0]
click at [464, 84] on input "[STREET_ADDRESS]" at bounding box center [494, 83] width 152 height 14
type input "[STREET_ADDRESS]"
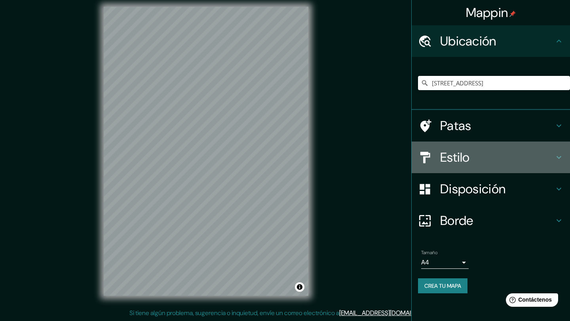
click at [465, 159] on font "Estilo" at bounding box center [455, 157] width 30 height 17
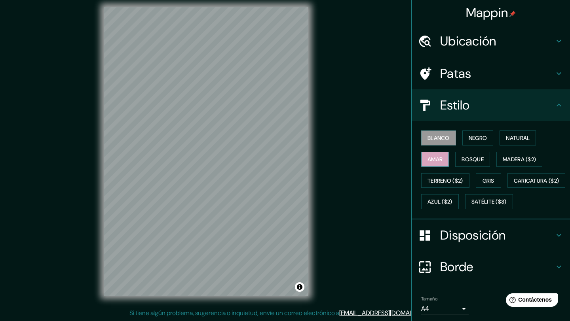
click at [437, 161] on font "Amar" at bounding box center [434, 159] width 15 height 7
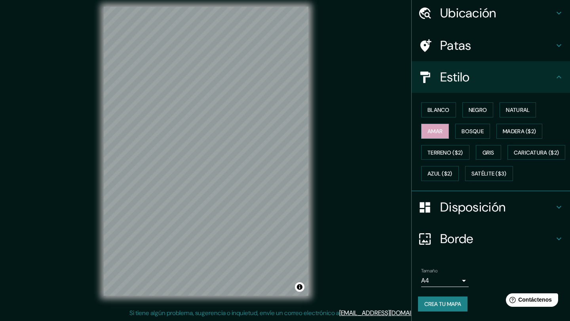
click at [444, 302] on font "Crea tu mapa" at bounding box center [442, 304] width 37 height 7
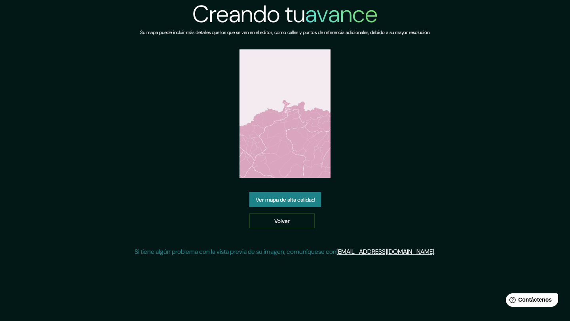
click at [287, 202] on font "Ver mapa de alta calidad" at bounding box center [285, 199] width 59 height 7
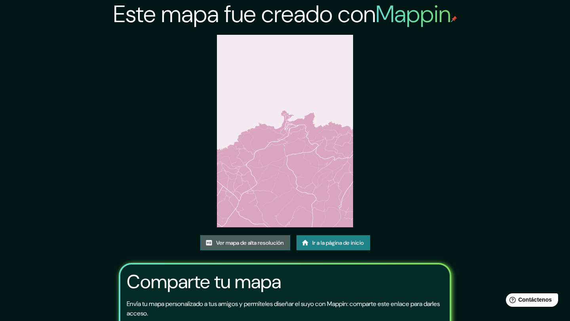
click at [249, 240] on font "Ver mapa de alta resolución" at bounding box center [250, 242] width 68 height 7
